Goal: Task Accomplishment & Management: Use online tool/utility

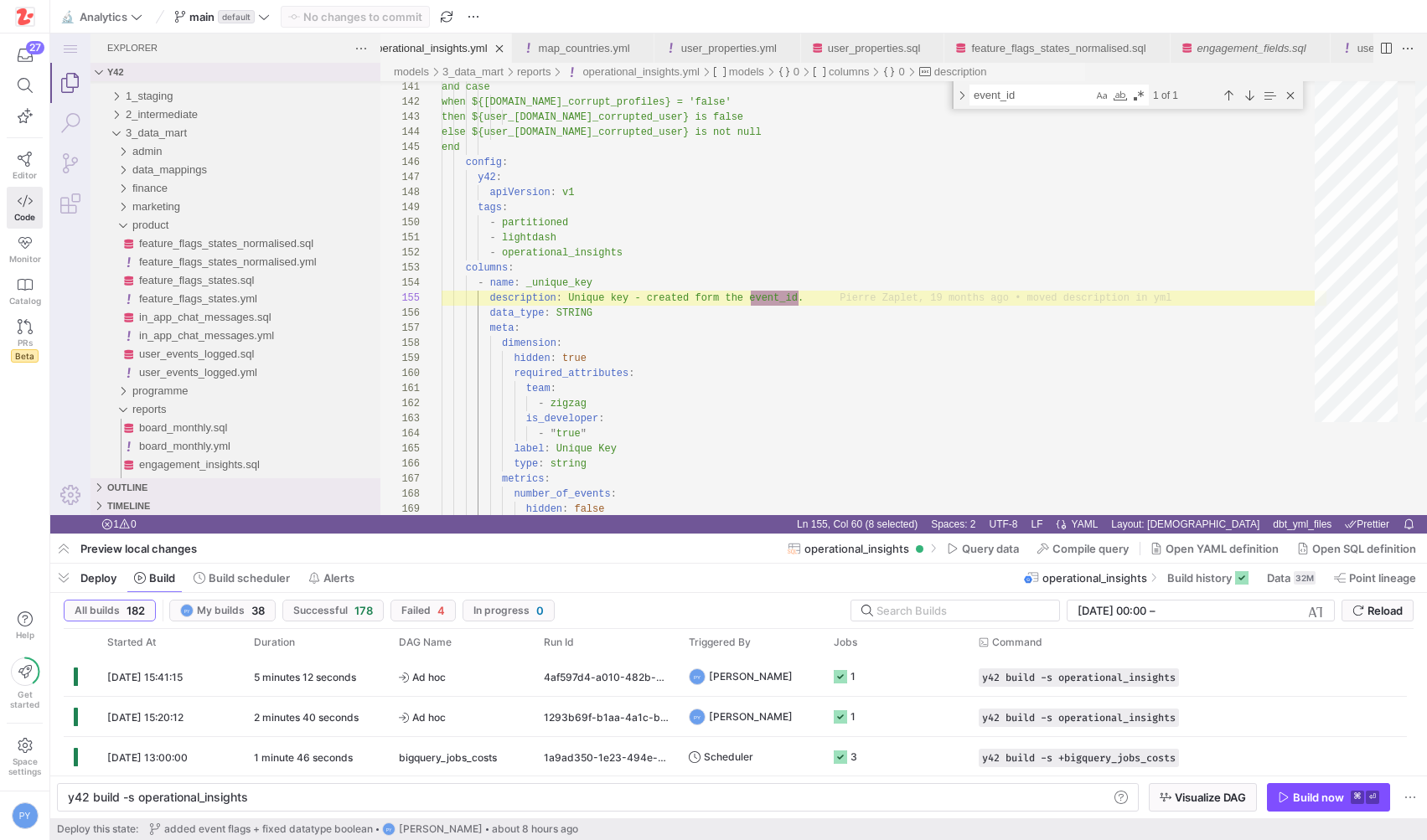
scroll to position [0, 180]
